Goal: Task Accomplishment & Management: Manage account settings

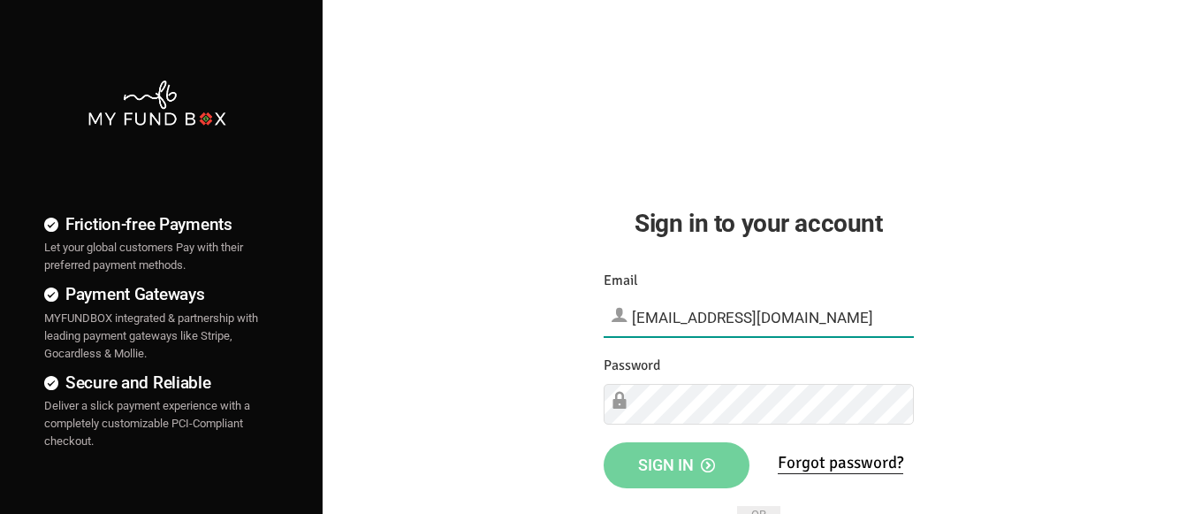
type input "[EMAIL_ADDRESS][DOMAIN_NAME]"
click at [676, 463] on span "Sign in" at bounding box center [676, 464] width 77 height 19
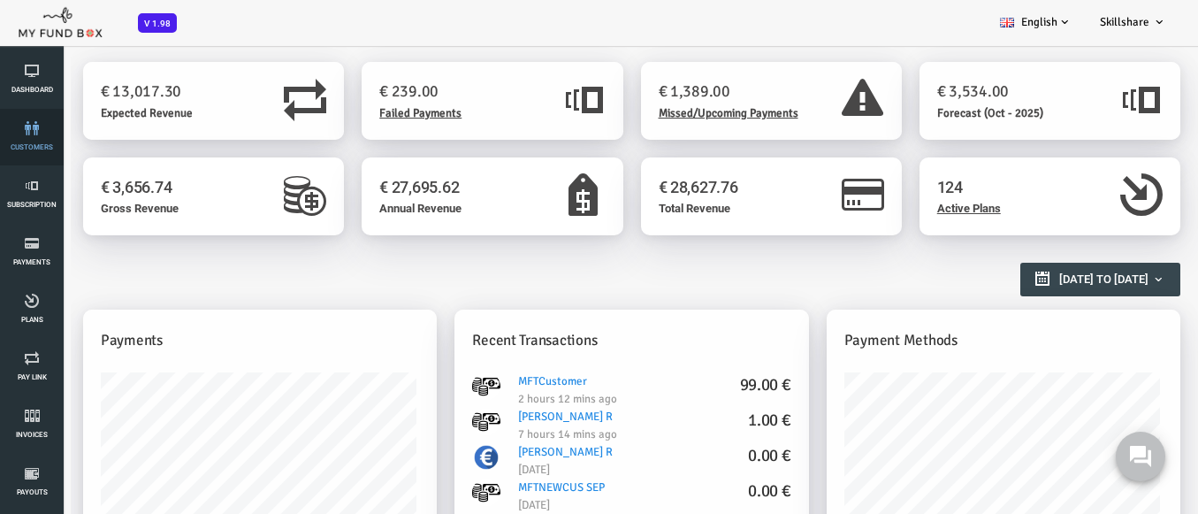
click at [32, 137] on link "customers" at bounding box center [31, 137] width 53 height 57
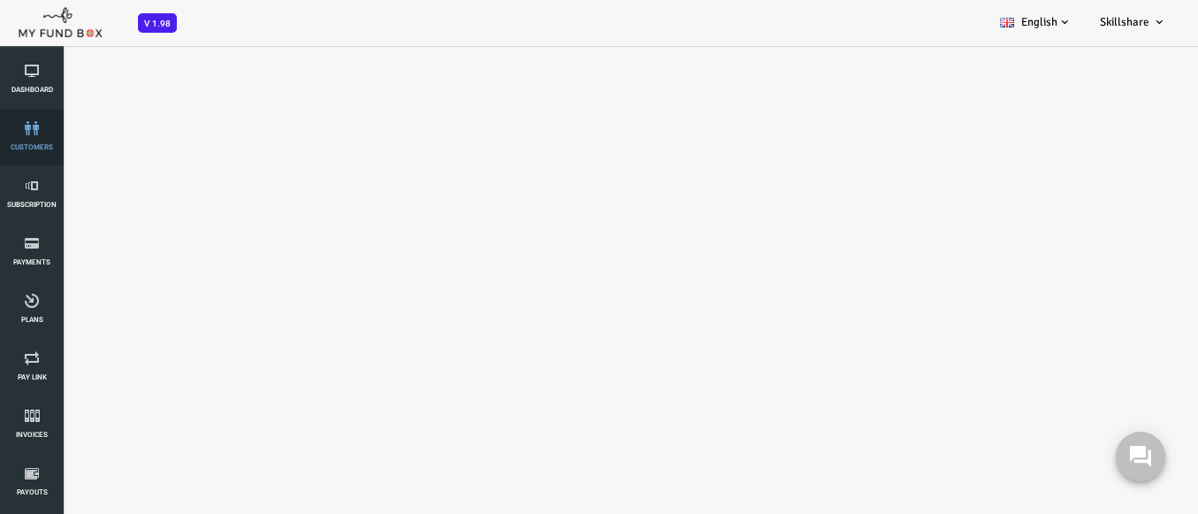
select select "100"
